Goal: Find specific page/section: Find specific page/section

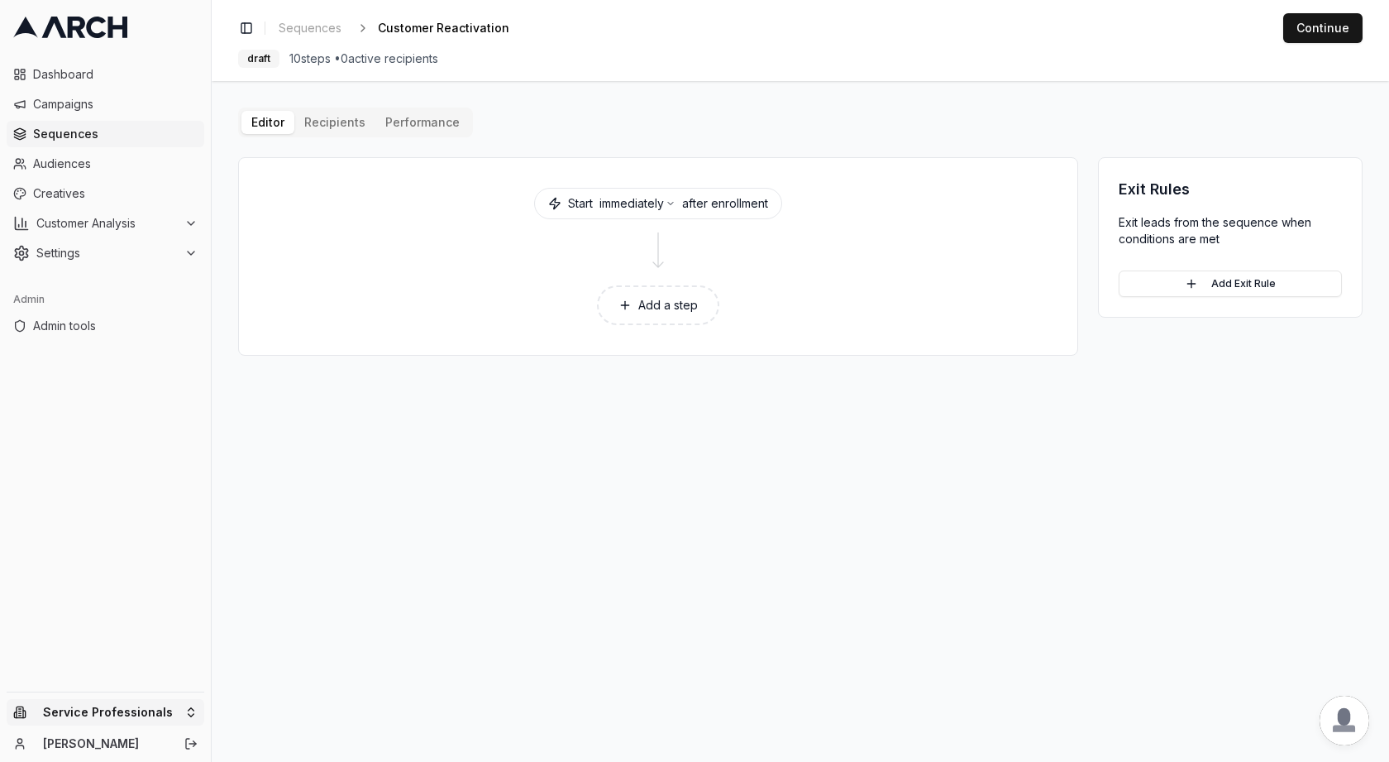
click at [76, 714] on html "Dashboard Campaigns Sequences Audiences Creatives Customer Analysis Settings Ad…" at bounding box center [694, 381] width 1389 height 762
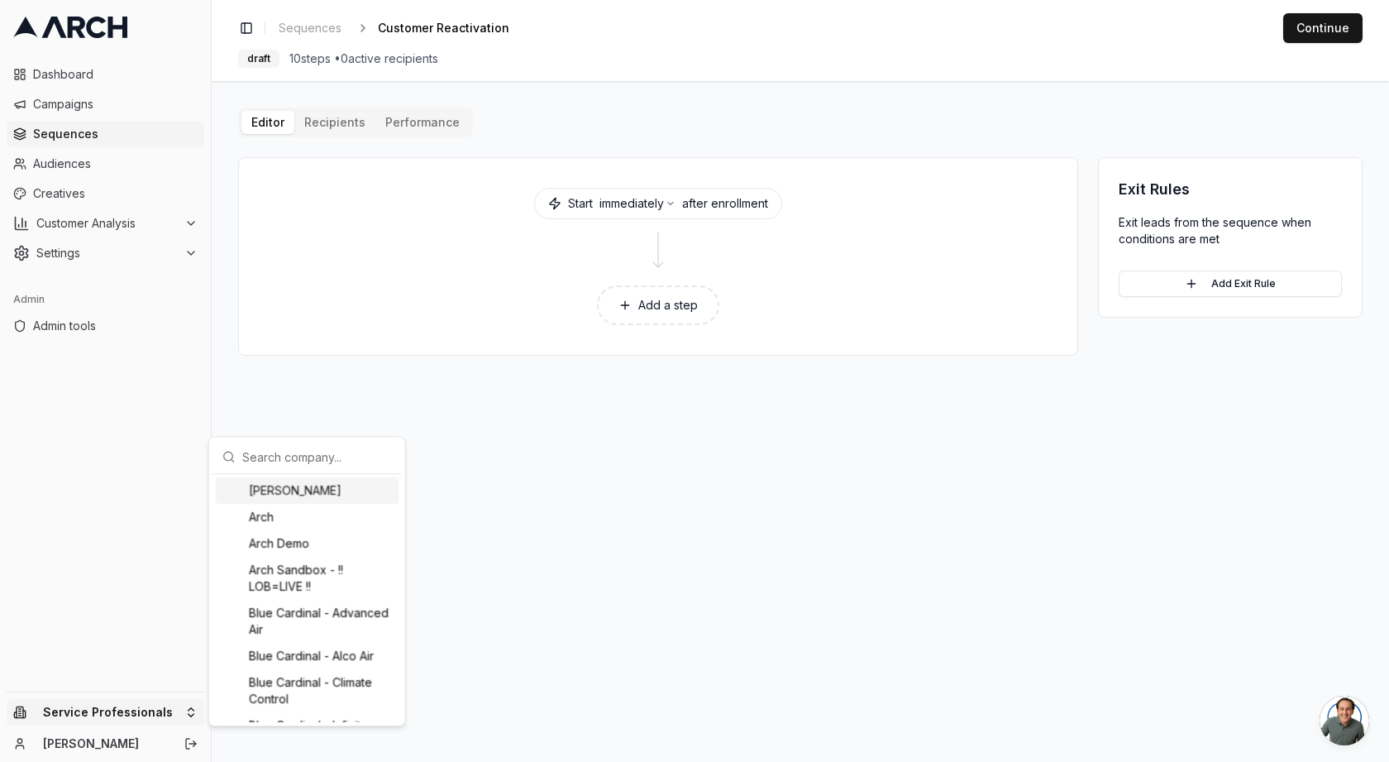
click at [309, 459] on input "text" at bounding box center [317, 456] width 150 height 33
type input "my"
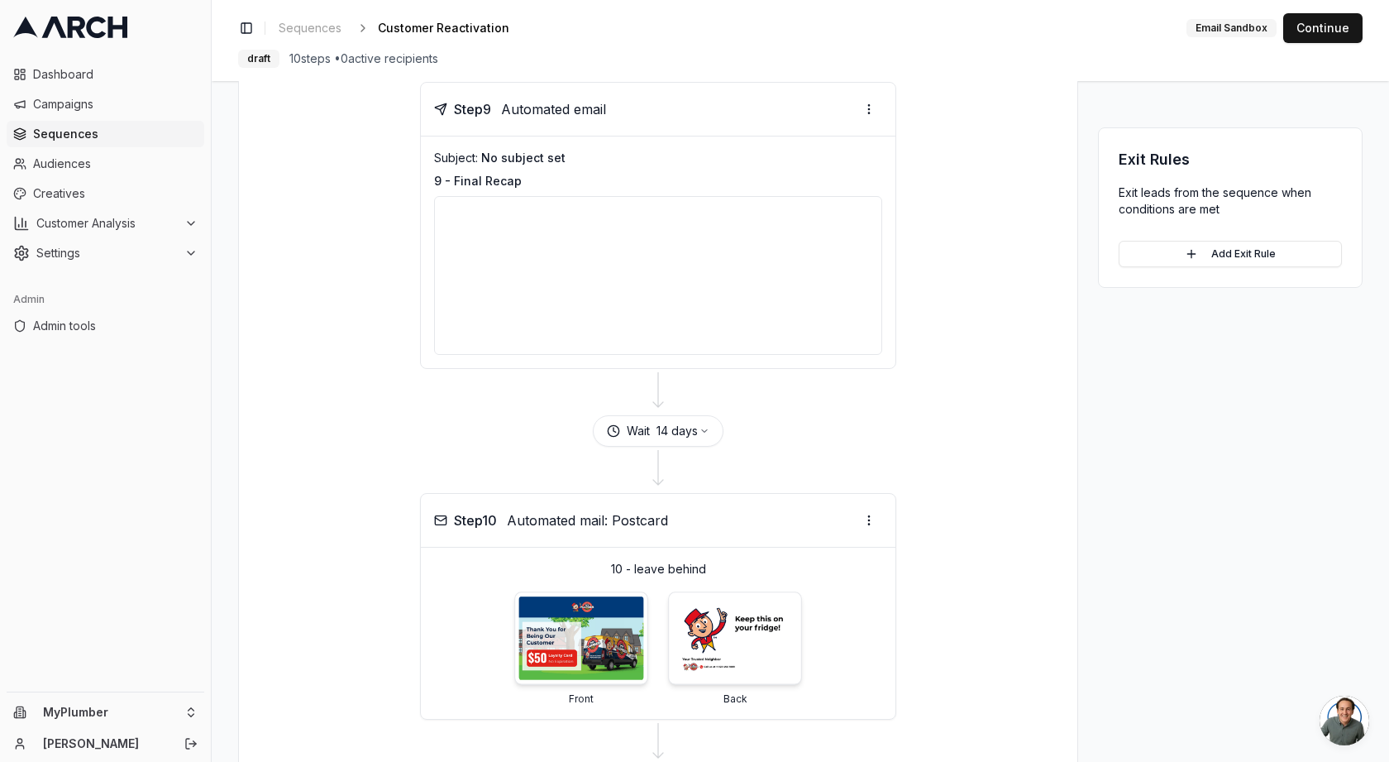
scroll to position [3036, 0]
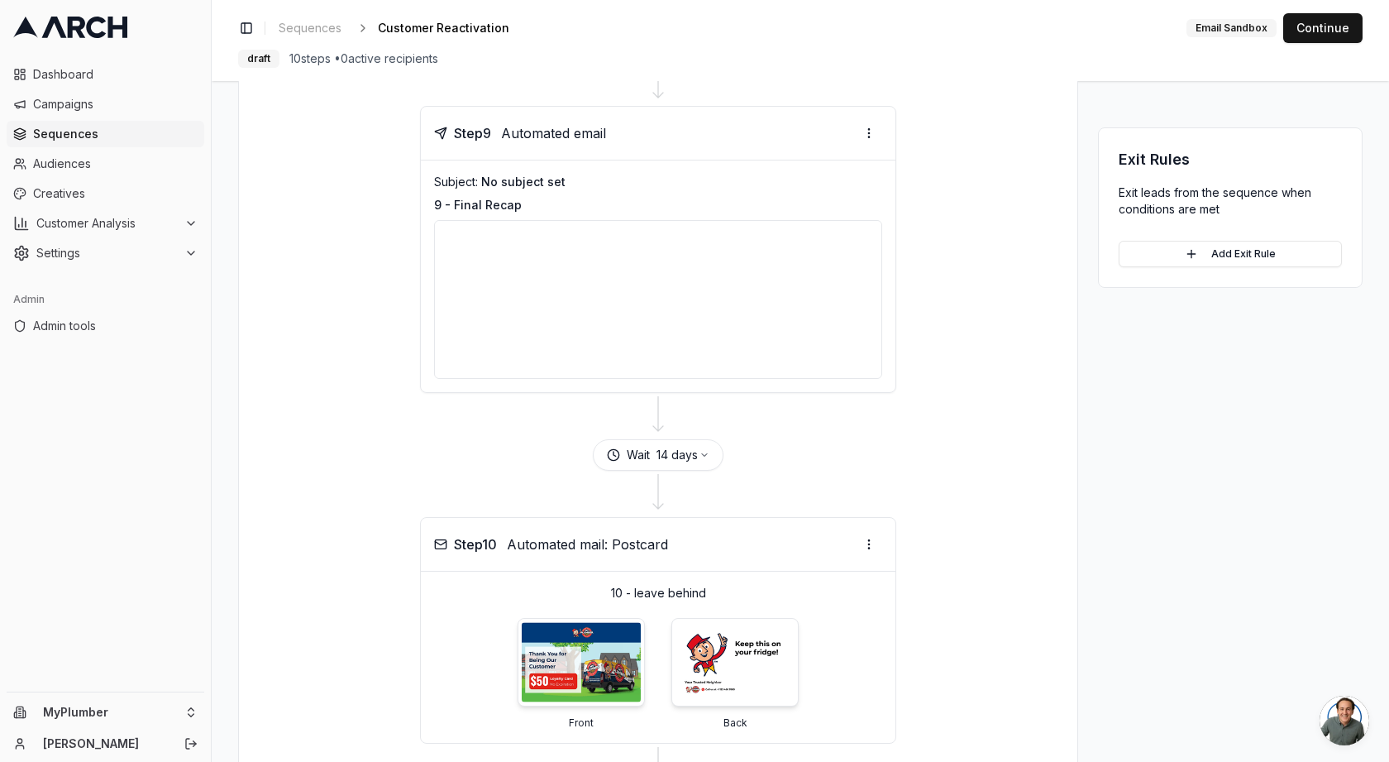
click at [604, 379] on div at bounding box center [658, 299] width 448 height 159
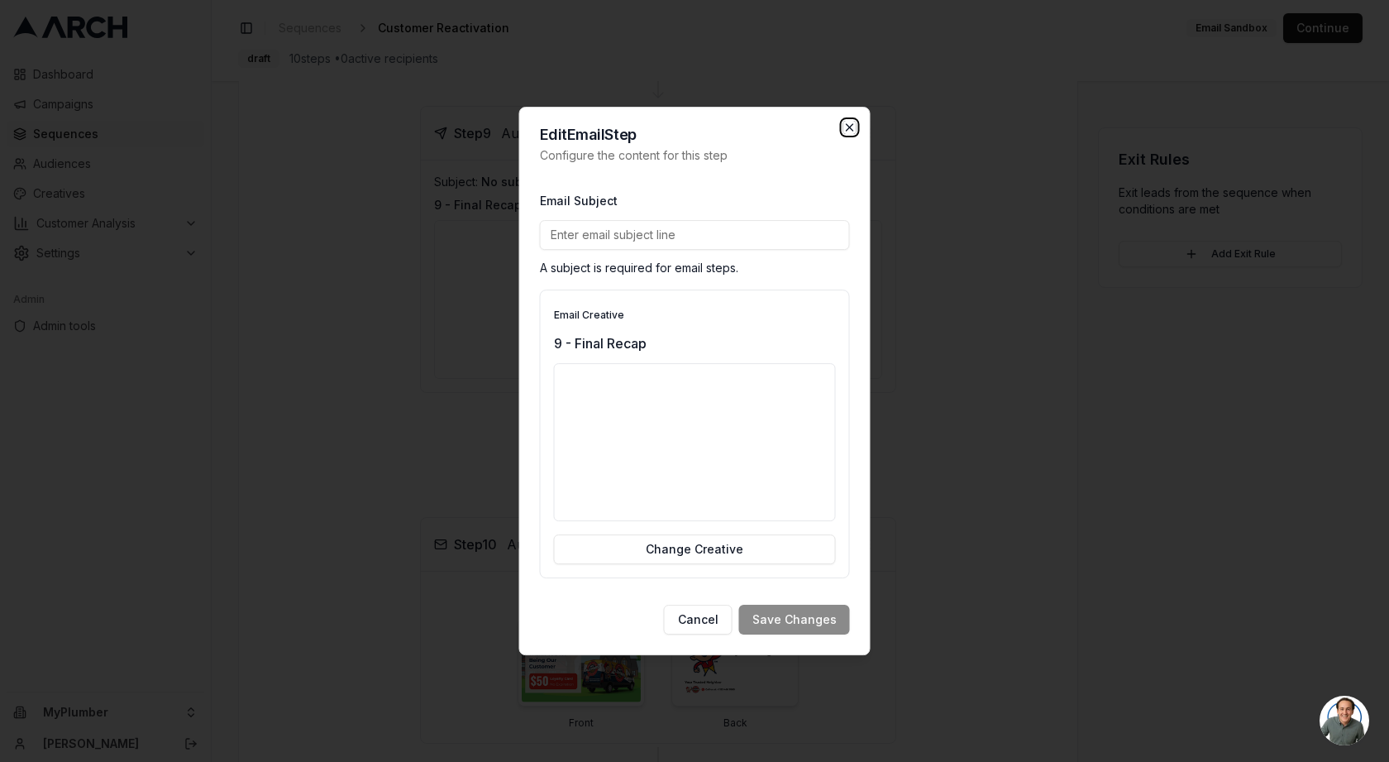
click at [856, 122] on icon "button" at bounding box center [849, 127] width 13 height 13
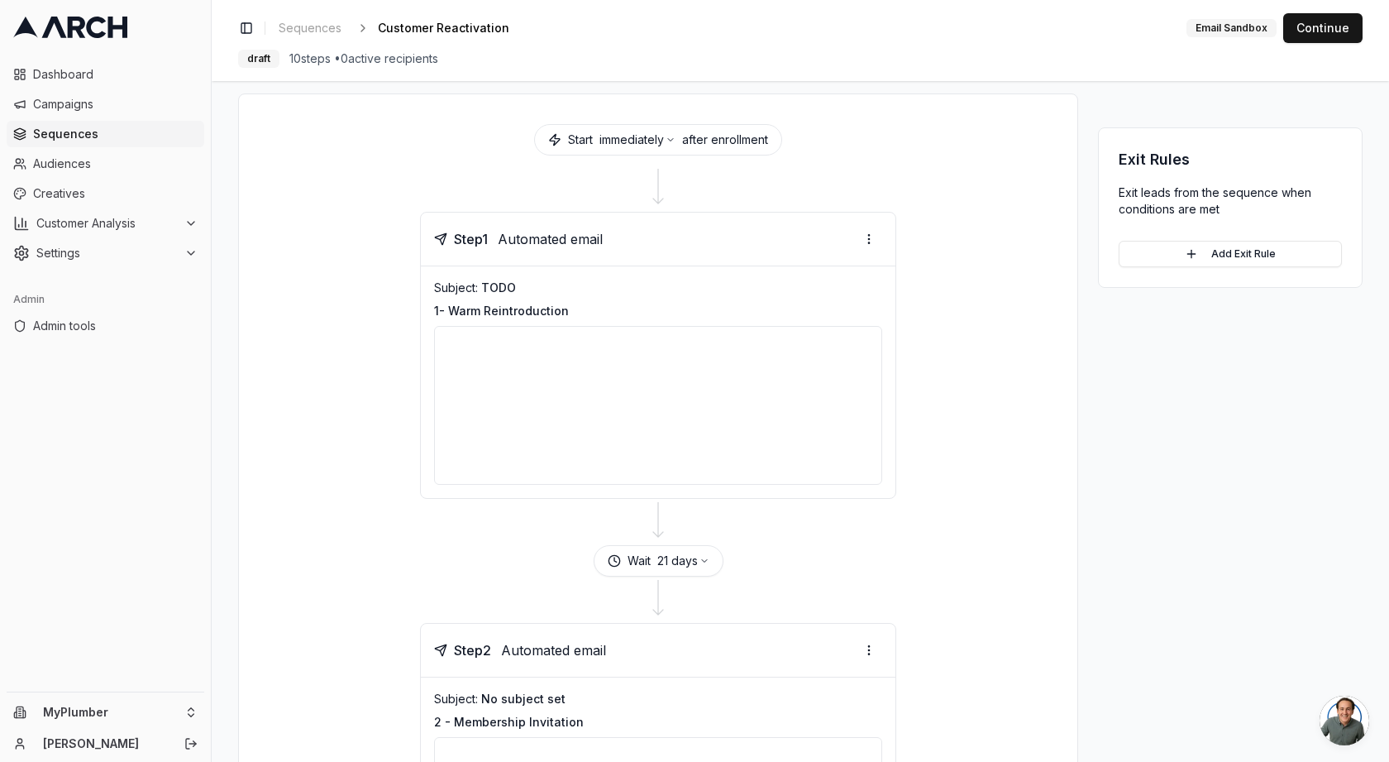
scroll to position [0, 0]
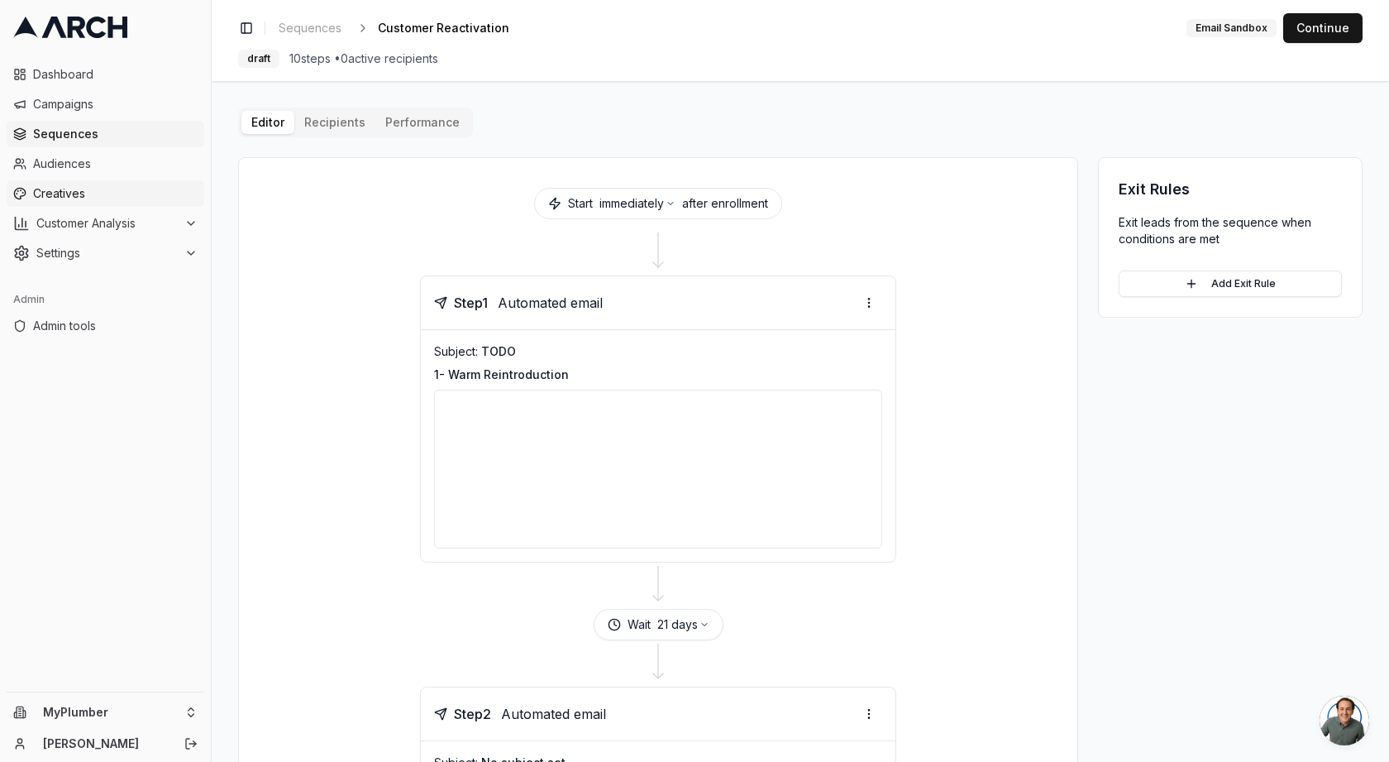
click at [137, 189] on span "Creatives" at bounding box center [115, 193] width 165 height 17
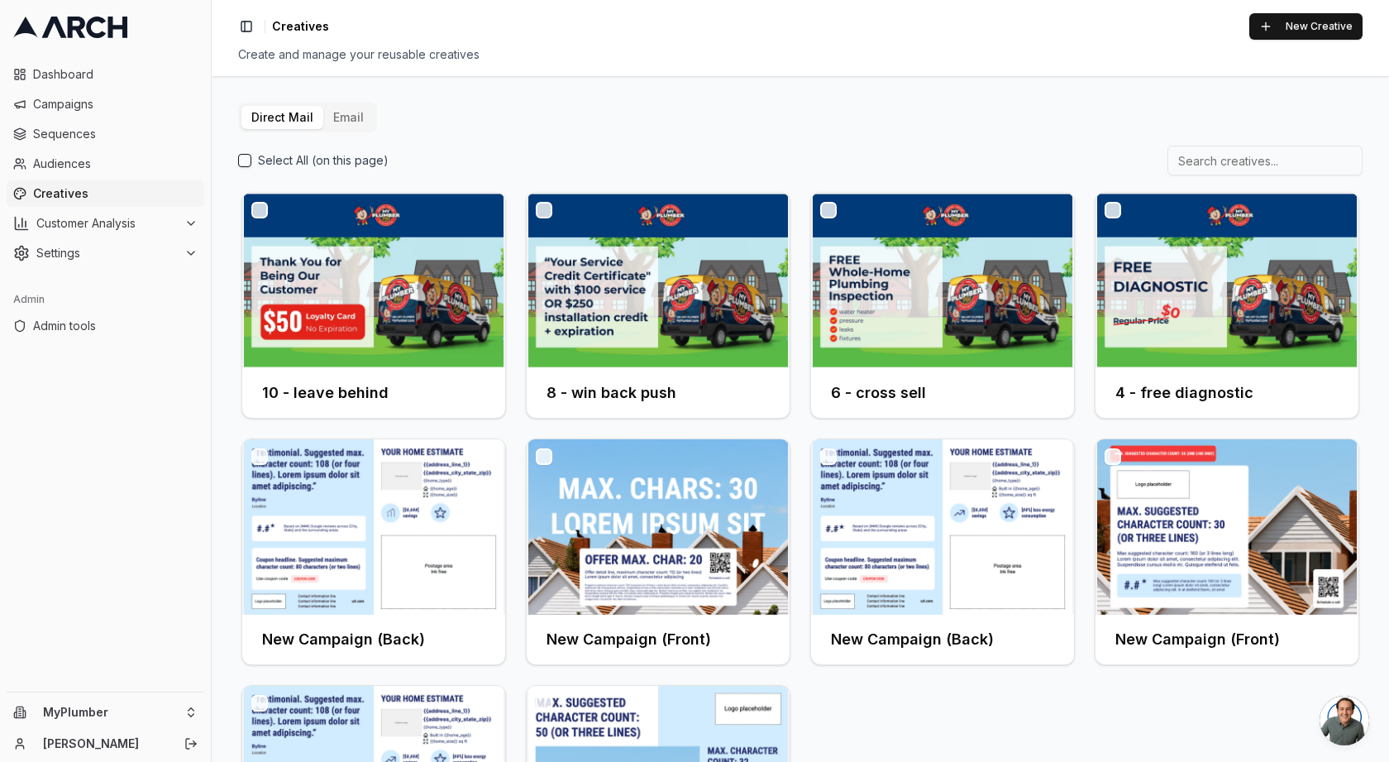
click at [363, 123] on button "Email" at bounding box center [348, 117] width 50 height 23
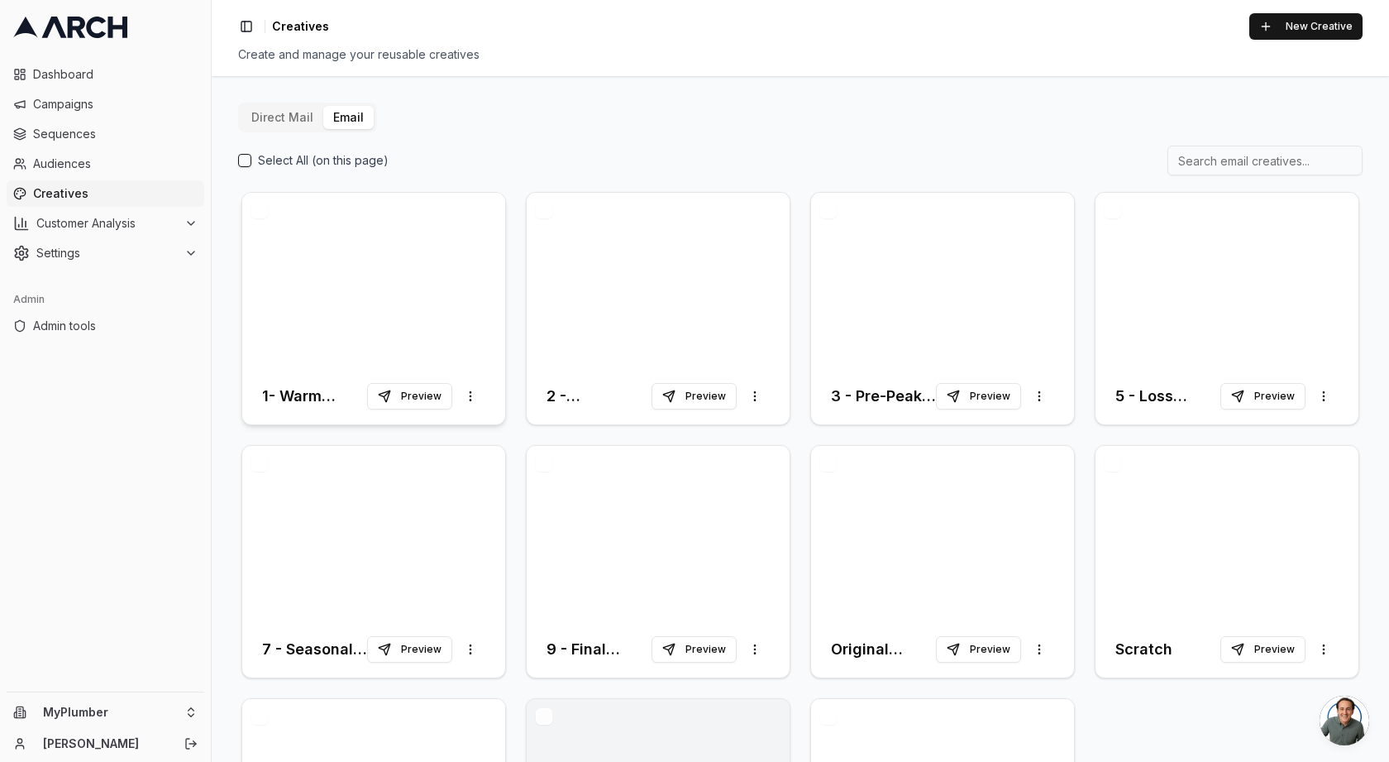
click at [394, 312] on div at bounding box center [373, 280] width 263 height 175
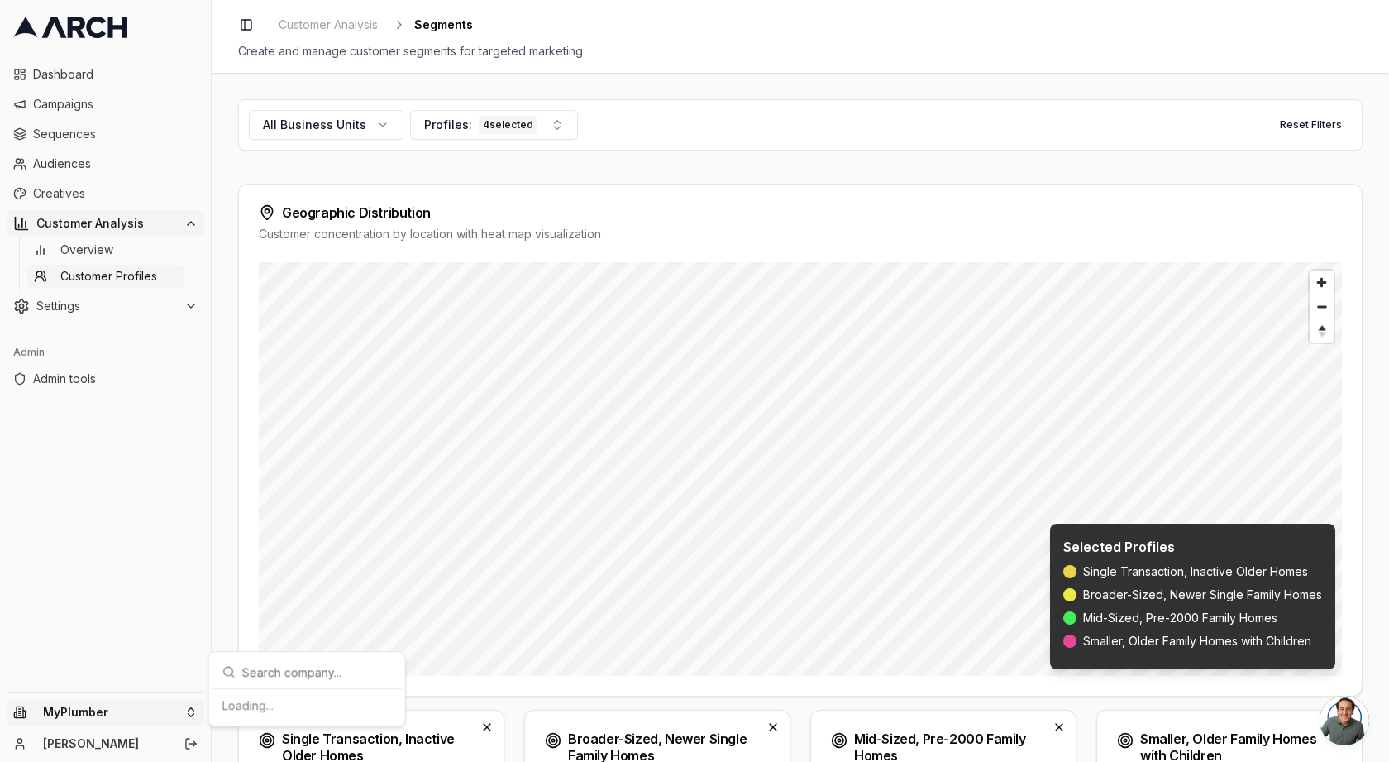
click at [87, 703] on html "Dashboard Campaigns Sequences Audiences Creatives Customer Analysis Overview Cu…" at bounding box center [694, 381] width 1389 height 762
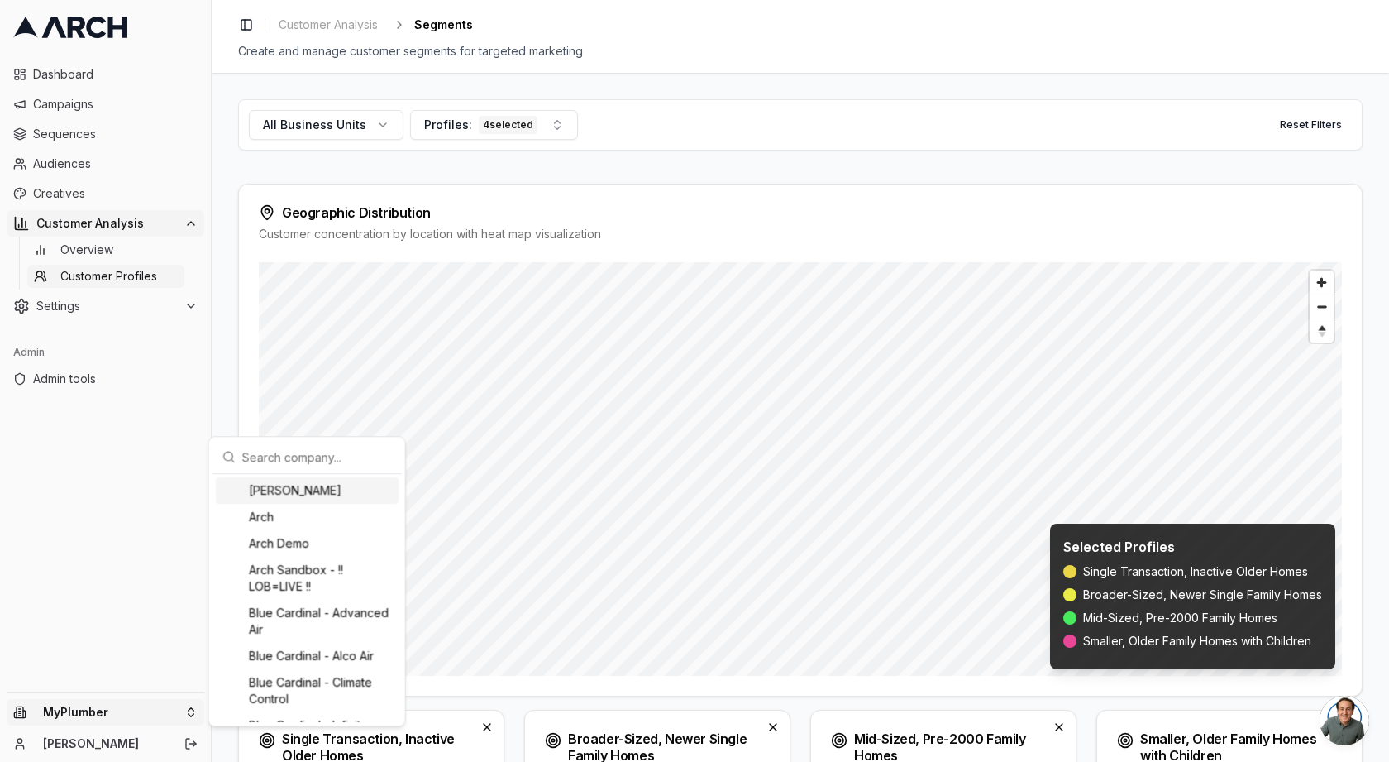
click at [251, 449] on input "text" at bounding box center [317, 456] width 150 height 33
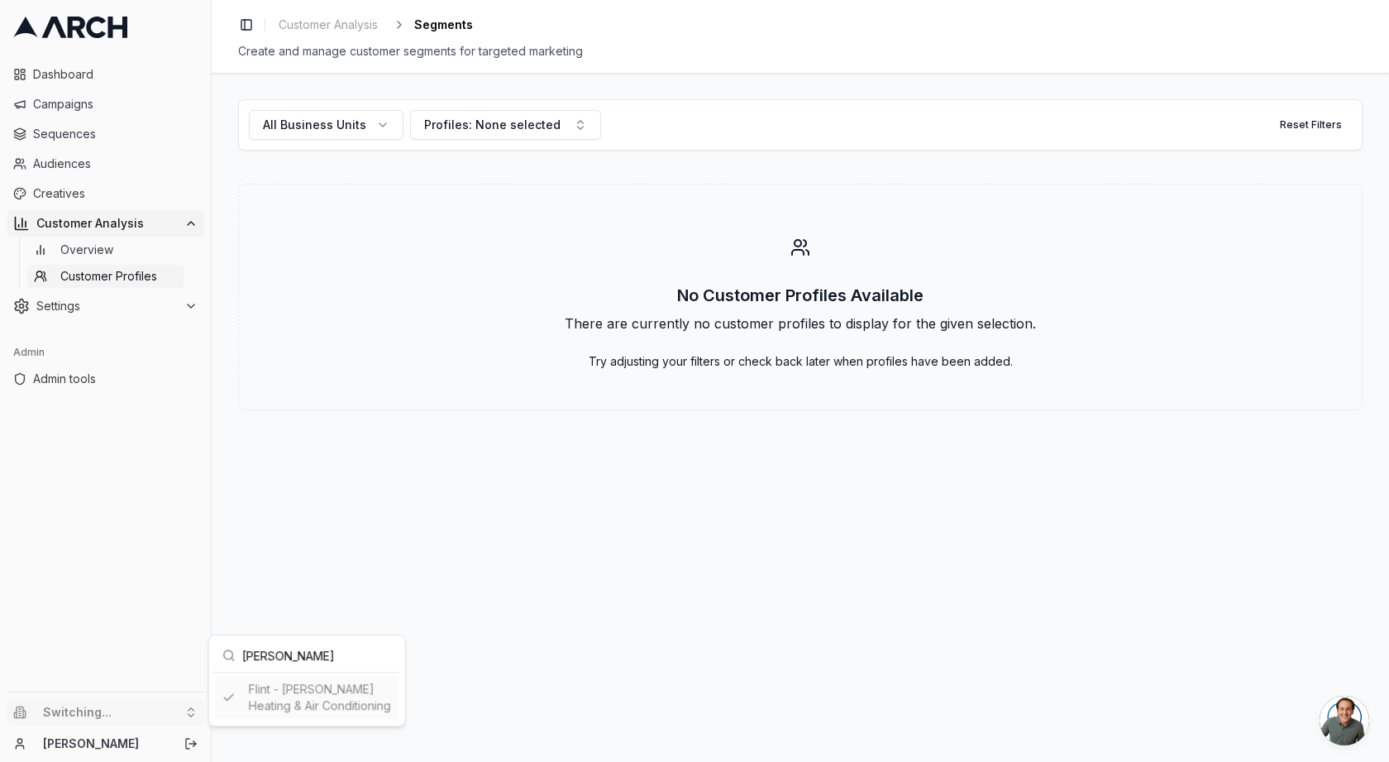
type input "jerry"
click at [165, 428] on html "Dashboard Campaigns Sequences Audiences Creatives Customer Analysis Overview Cu…" at bounding box center [694, 381] width 1389 height 762
click at [101, 248] on span "Overview" at bounding box center [86, 249] width 53 height 17
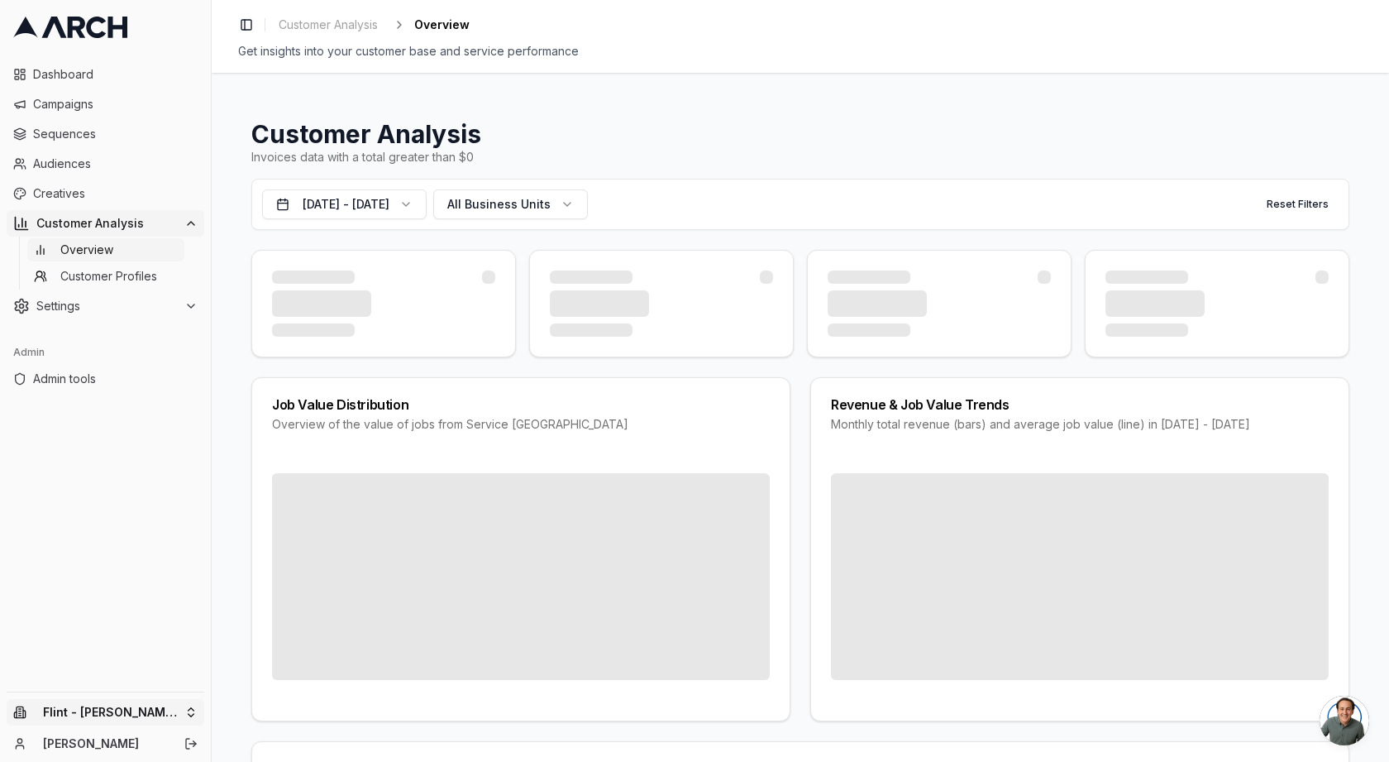
click at [150, 721] on html "Dashboard Campaigns Sequences Audiences Creatives Customer Analysis Overview Cu…" at bounding box center [694, 381] width 1389 height 762
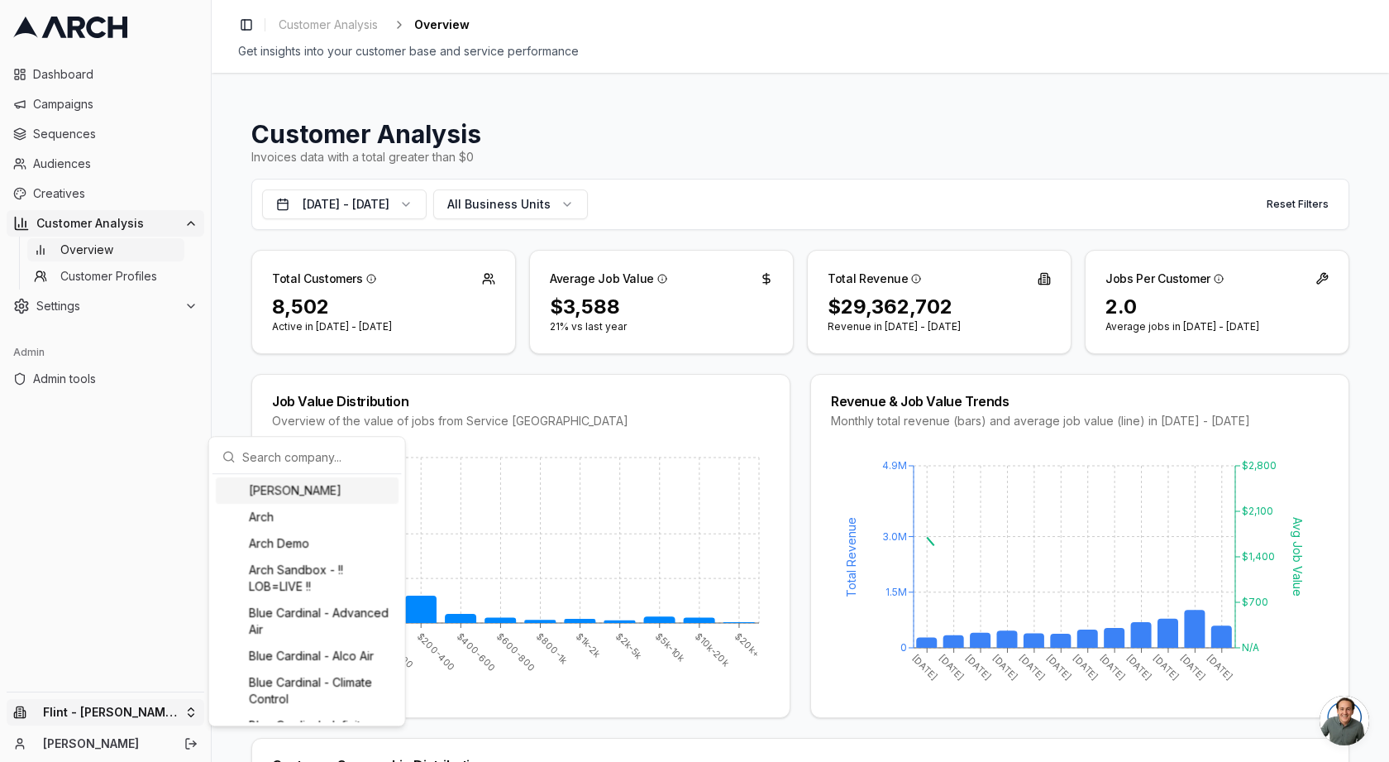
click at [251, 453] on input "text" at bounding box center [317, 456] width 150 height 33
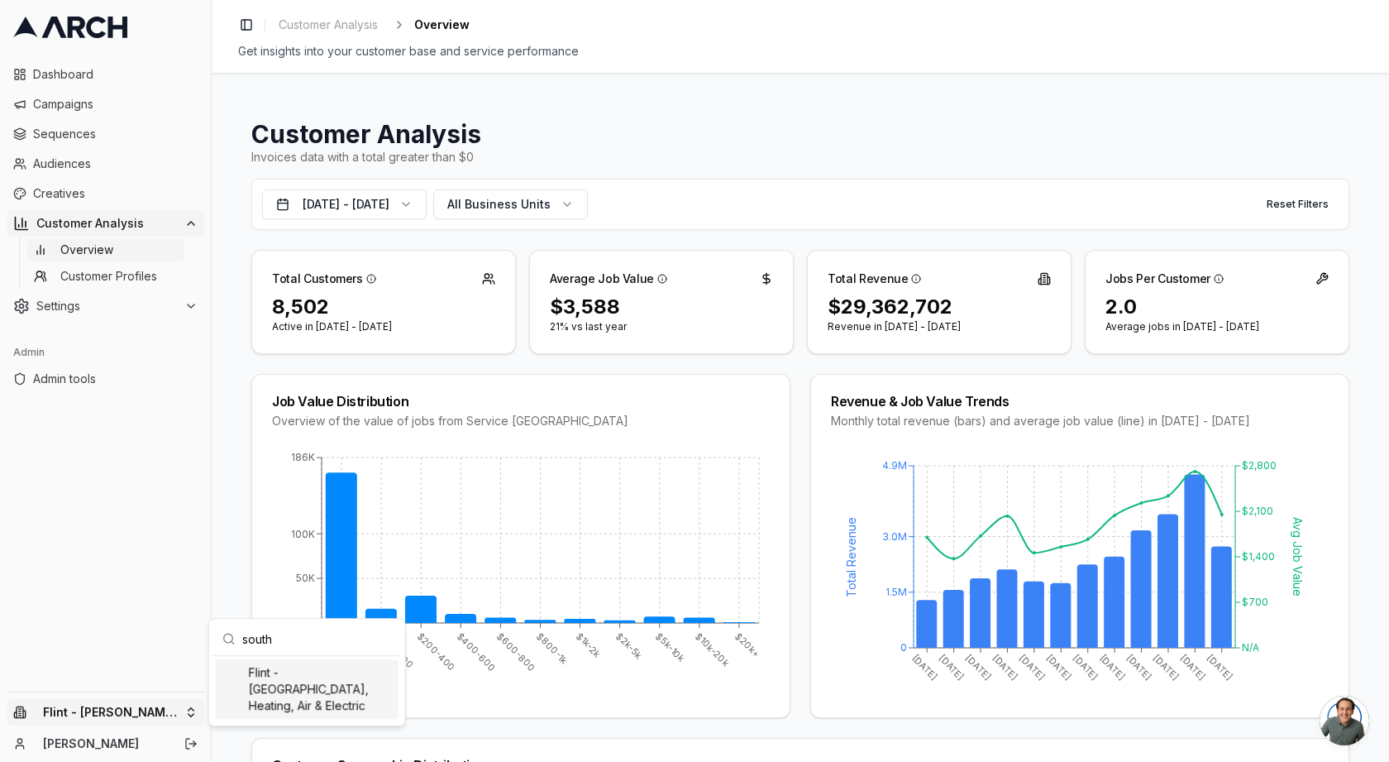
type input "south"
click at [291, 692] on div "Flint - [GEOGRAPHIC_DATA], Heating, Air & Electric" at bounding box center [307, 689] width 183 height 60
